Goal: Task Accomplishment & Management: Manage account settings

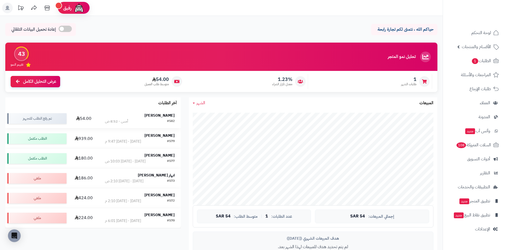
click at [113, 122] on div "أمس - 8:52 ص" at bounding box center [116, 121] width 23 height 5
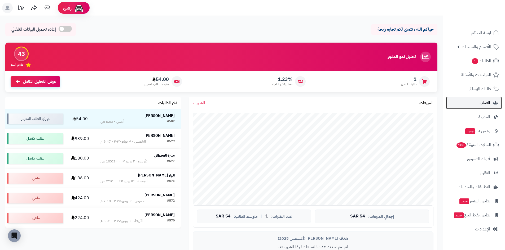
click at [483, 107] on link "العملاء" at bounding box center [474, 103] width 56 height 13
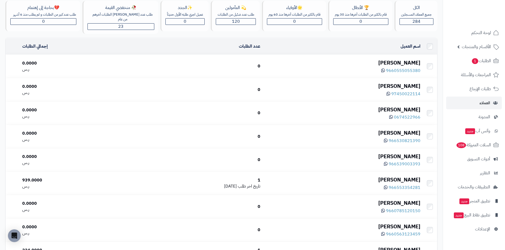
scroll to position [53, 0]
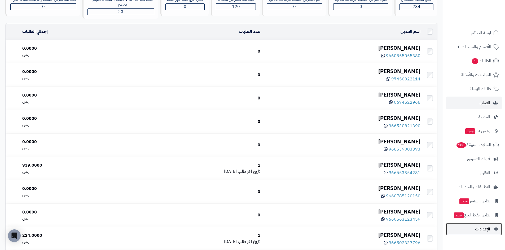
click at [477, 230] on span "الإعدادات" at bounding box center [482, 229] width 15 height 7
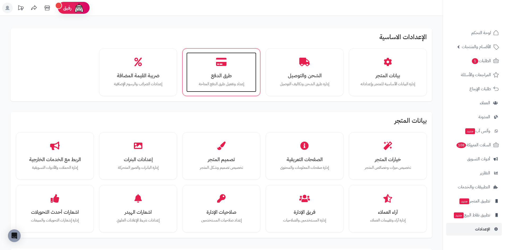
click at [218, 69] on div "طرق الدفع إعداد وتفعيل طرق الدفع المتاحة" at bounding box center [221, 72] width 70 height 40
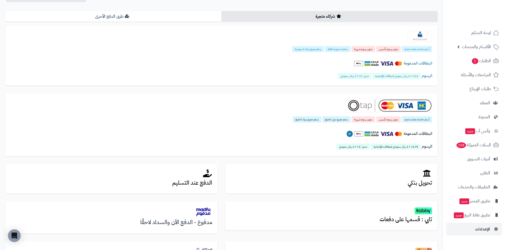
scroll to position [106, 0]
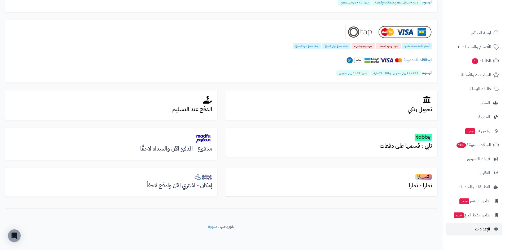
click at [473, 233] on link "الإعدادات" at bounding box center [474, 229] width 56 height 13
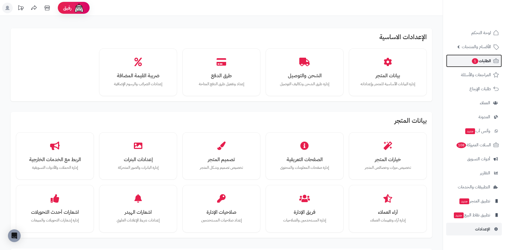
click at [477, 59] on span "الطلبات 1" at bounding box center [481, 60] width 20 height 7
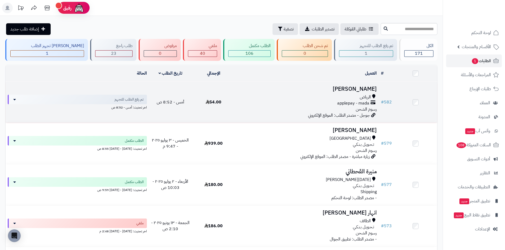
click at [255, 104] on div "applepay - mada" at bounding box center [306, 103] width 139 height 6
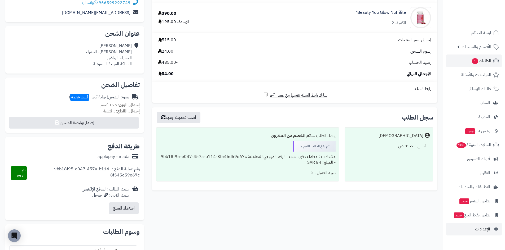
scroll to position [98, 0]
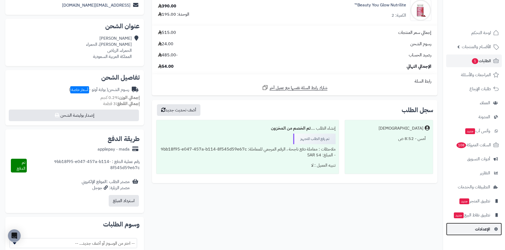
click at [487, 228] on span "الإعدادات" at bounding box center [482, 229] width 15 height 7
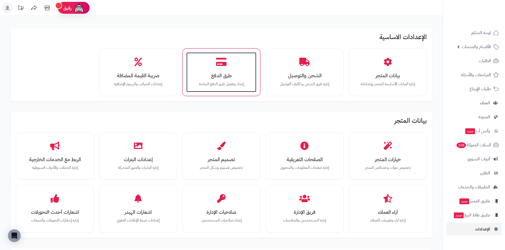
click at [229, 73] on h3 "طرق الدفع" at bounding box center [221, 76] width 59 height 6
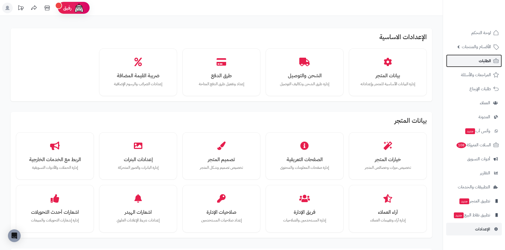
click at [486, 62] on span "الطلبات" at bounding box center [484, 60] width 12 height 7
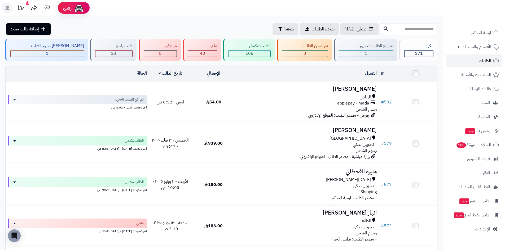
click at [491, 59] on link "الطلبات" at bounding box center [474, 61] width 56 height 13
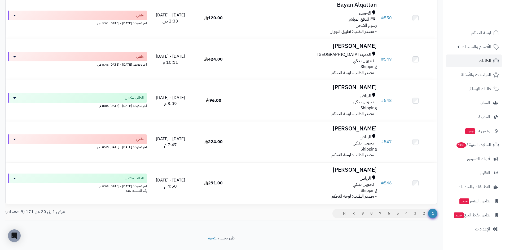
scroll to position [715, 0]
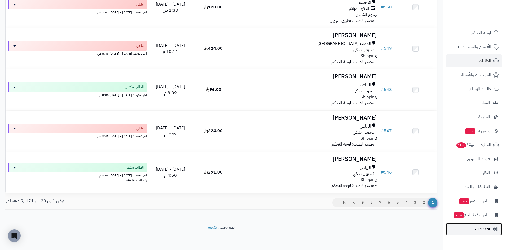
click at [494, 225] on link "الإعدادات" at bounding box center [474, 229] width 56 height 13
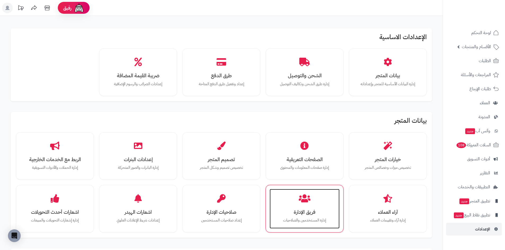
click at [330, 201] on div "فريق الإدارة إدارة المستخدمين والصلاحيات" at bounding box center [304, 209] width 70 height 40
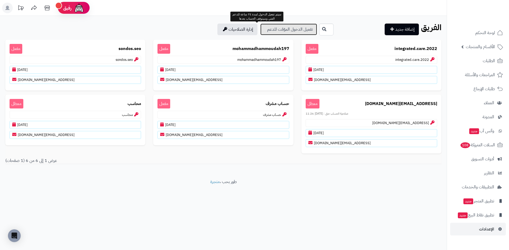
click at [260, 27] on link "تفعيل الدخول المؤقت للدعم" at bounding box center [288, 30] width 57 height 12
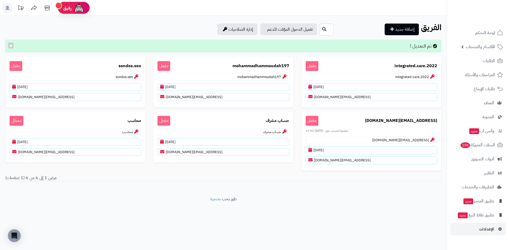
click at [10, 8] on rect at bounding box center [7, 8] width 11 height 11
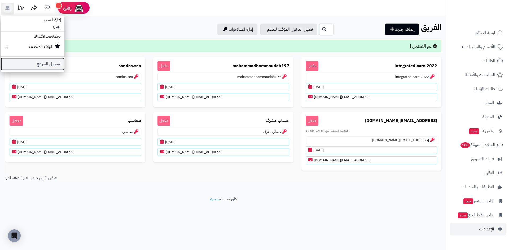
click at [48, 60] on link "تسجيل الخروج" at bounding box center [33, 64] width 64 height 13
